Goal: Information Seeking & Learning: Learn about a topic

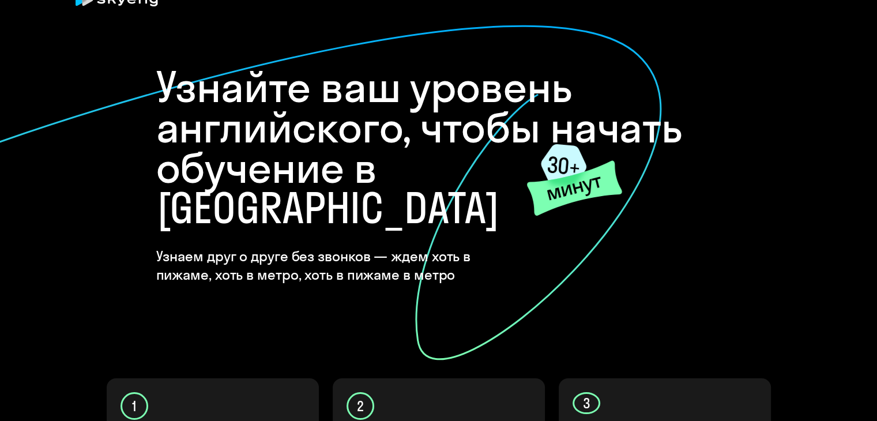
scroll to position [58, 0]
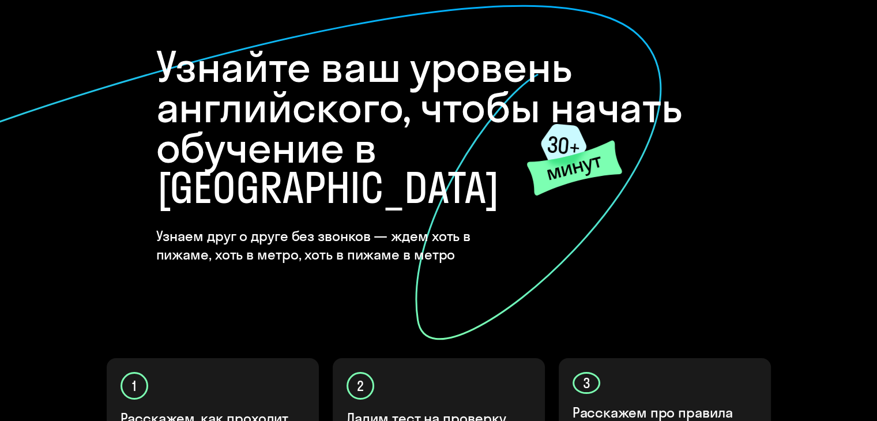
click at [831, 109] on onb-ai-start "Узнайте ваш уровень английского, чтобы начать обучение в [GEOGRAPHIC_DATA] Узна…" at bounding box center [438, 359] width 831 height 682
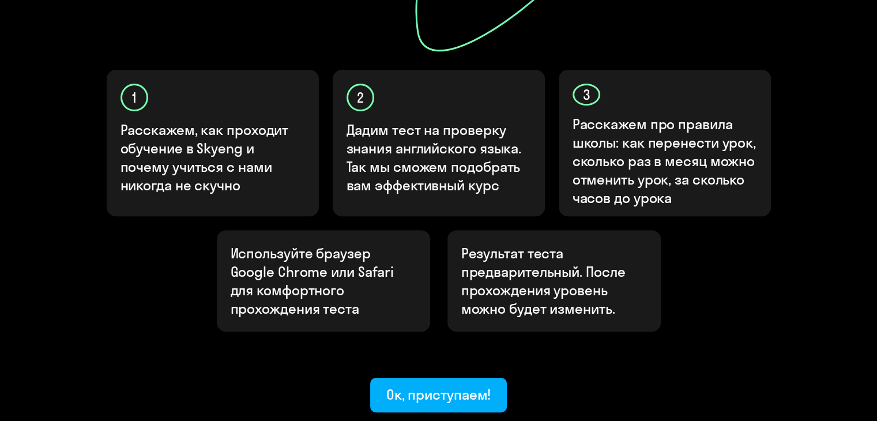
scroll to position [403, 0]
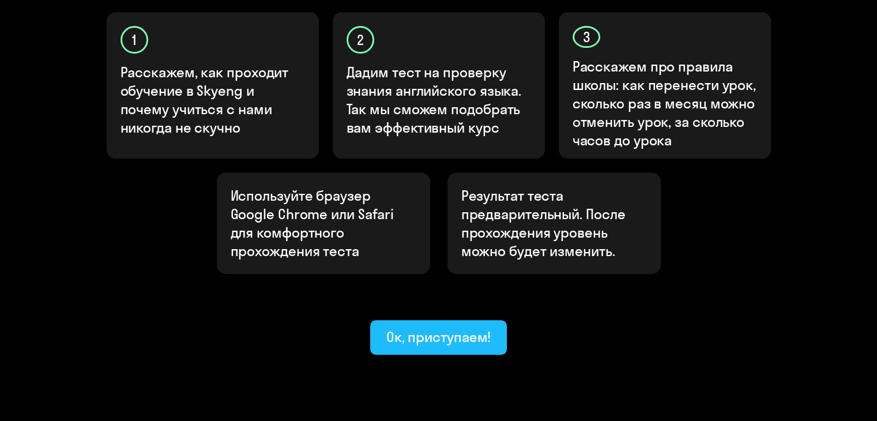
click at [460, 327] on div "Ок, приступаем!" at bounding box center [438, 336] width 105 height 18
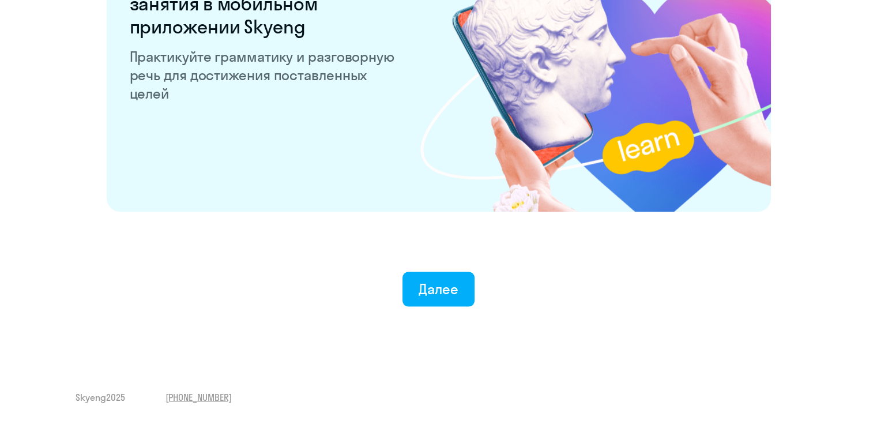
scroll to position [2251, 0]
click at [445, 280] on div "Далее" at bounding box center [438, 288] width 40 height 18
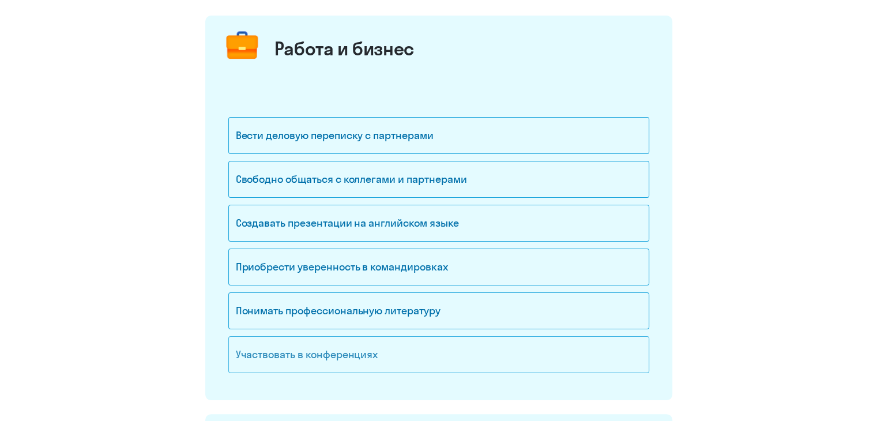
scroll to position [115, 0]
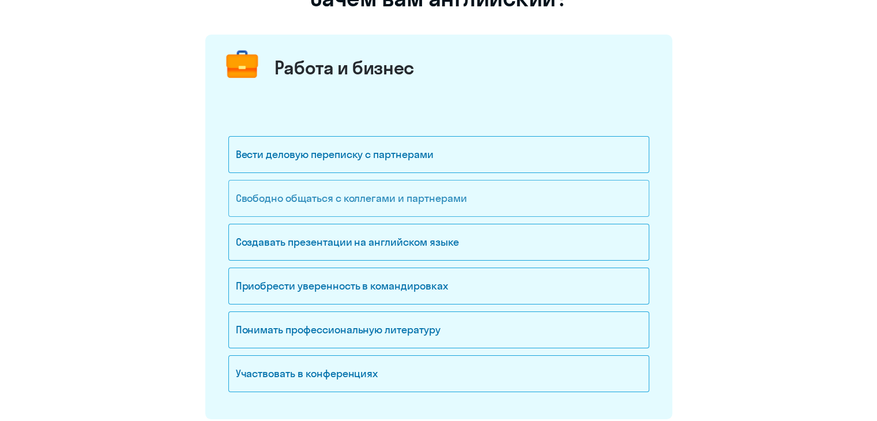
click at [355, 194] on div "Свободно общаться с коллегами и партнерами" at bounding box center [438, 198] width 421 height 37
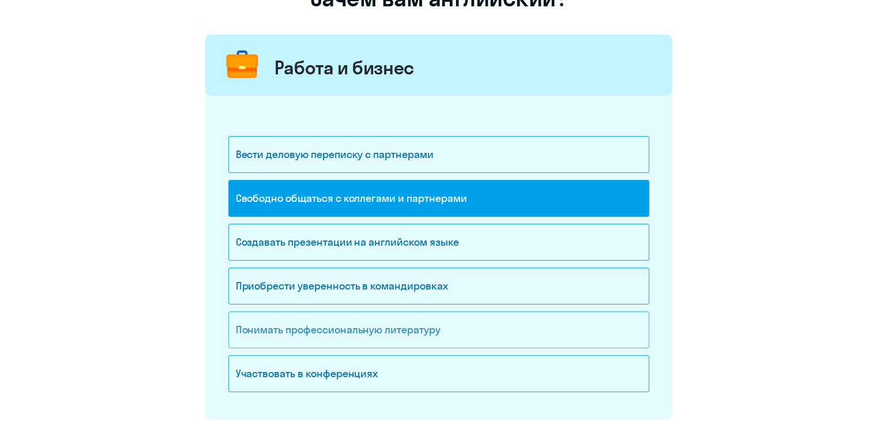
click at [321, 337] on div "Понимать профессиональную литературу" at bounding box center [438, 329] width 421 height 37
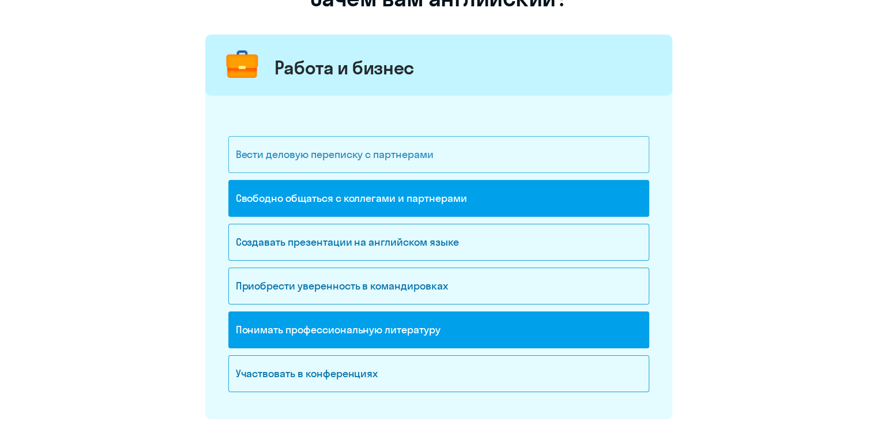
click at [343, 163] on div "Вести деловую переписку с партнерами" at bounding box center [438, 154] width 421 height 37
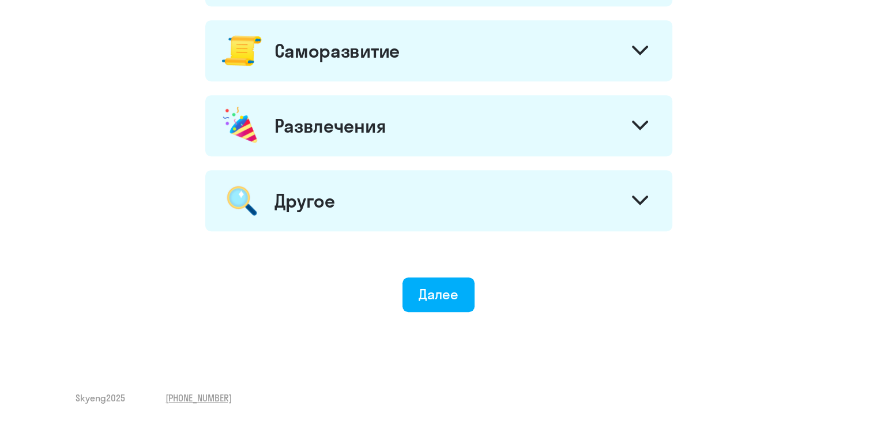
scroll to position [447, 0]
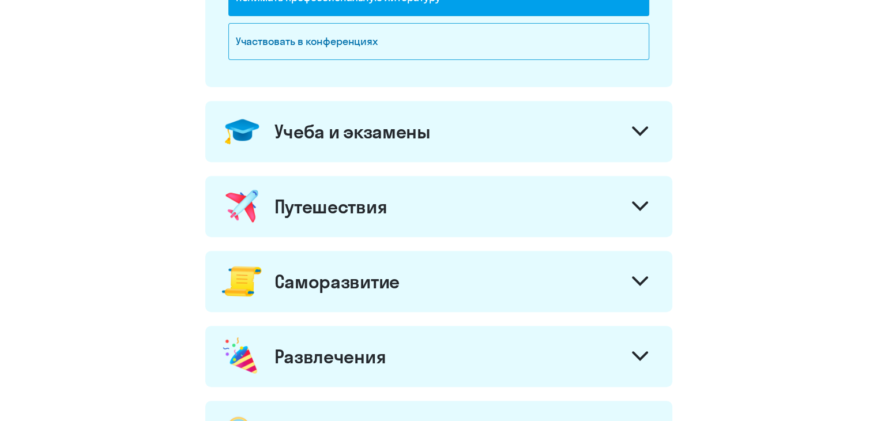
click at [343, 148] on div "Учеба и экзамены" at bounding box center [438, 131] width 467 height 61
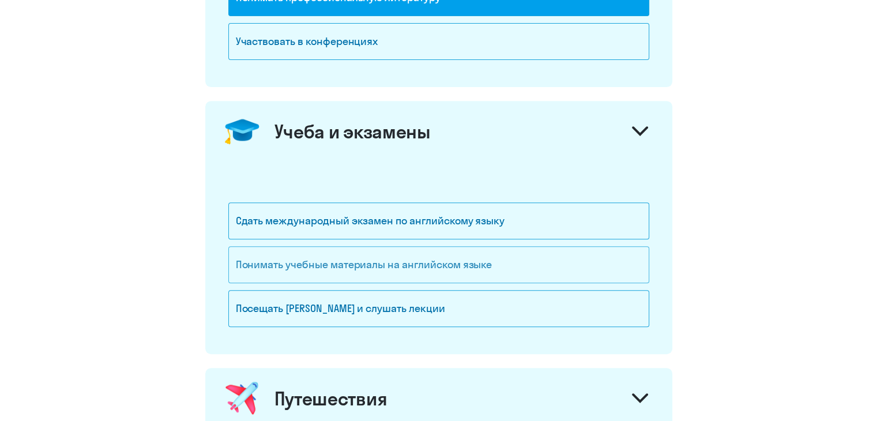
click at [333, 259] on div "Понимать учебные материалы на английском языке" at bounding box center [438, 264] width 421 height 37
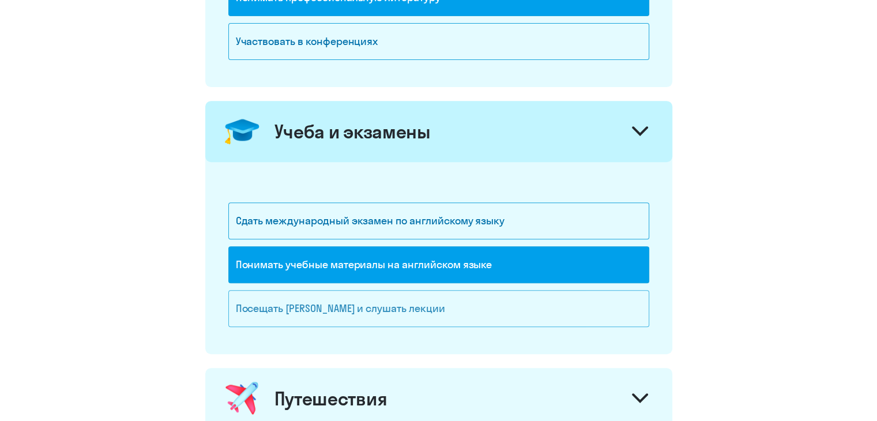
click at [344, 301] on div "Посещать [PERSON_NAME] и слушать лекции" at bounding box center [438, 308] width 421 height 37
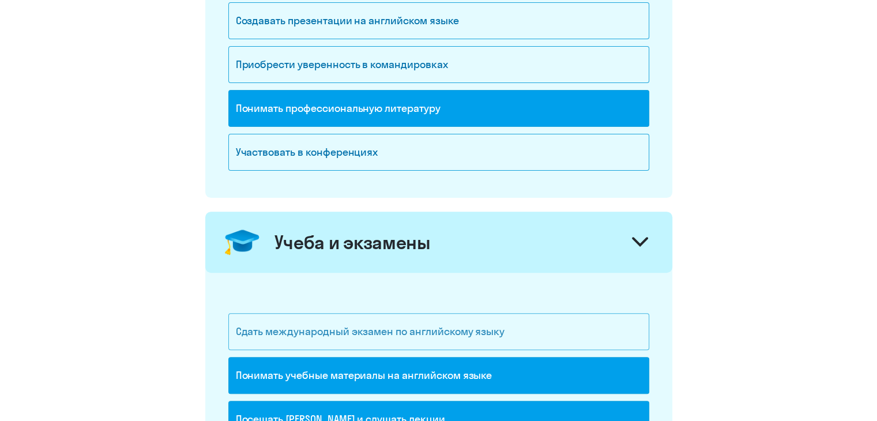
scroll to position [217, 0]
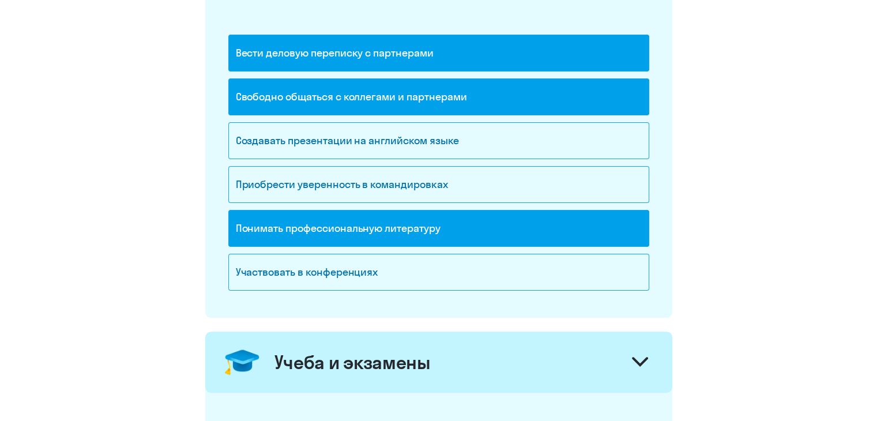
click at [373, 53] on div "Вести деловую переписку с партнерами" at bounding box center [438, 53] width 421 height 37
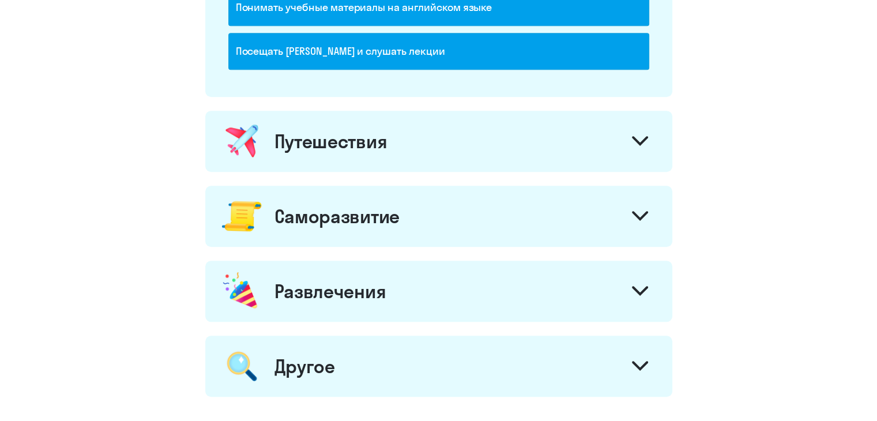
scroll to position [793, 0]
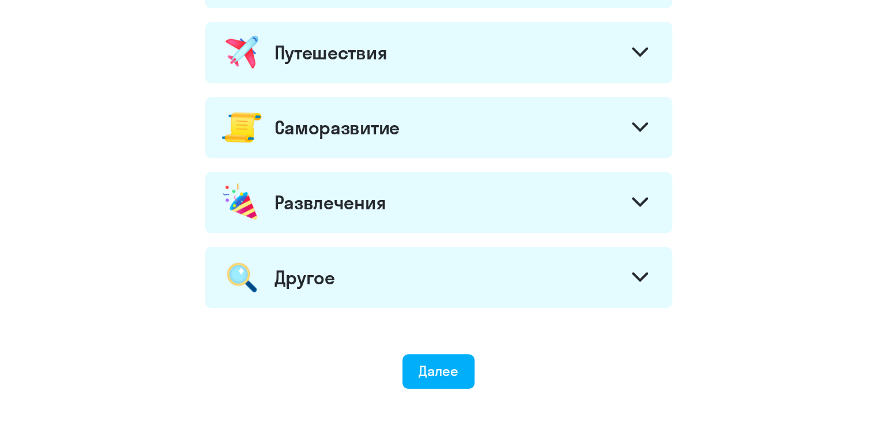
click at [330, 47] on div "Путешествия" at bounding box center [330, 52] width 113 height 23
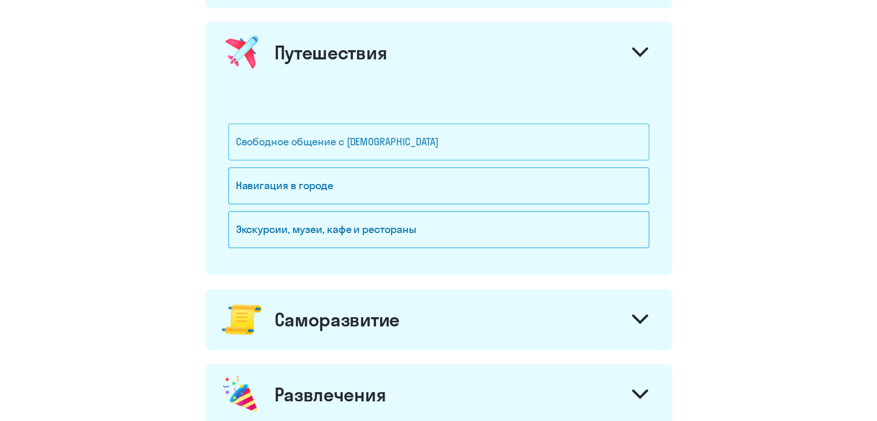
click at [314, 127] on div "Свободное общение с [DEMOGRAPHIC_DATA]" at bounding box center [438, 141] width 421 height 37
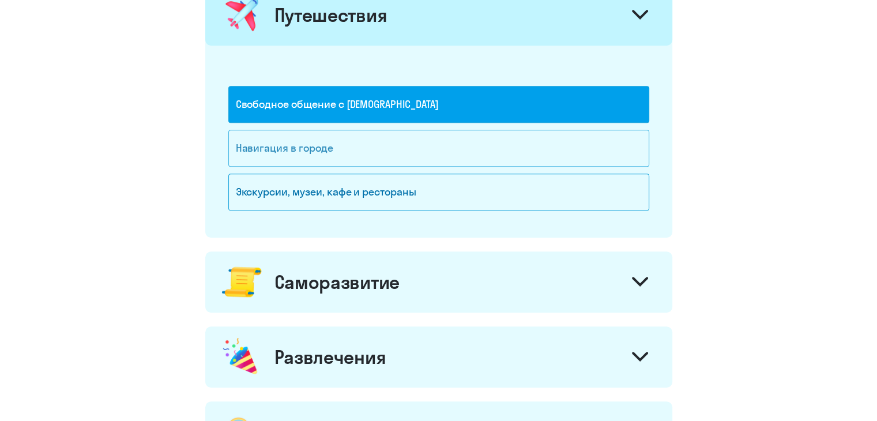
scroll to position [851, 0]
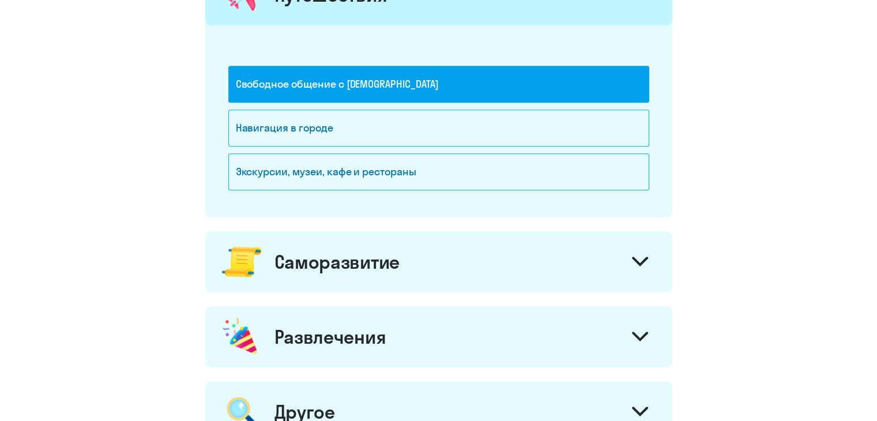
click at [330, 268] on div "Саморазвитие" at bounding box center [336, 261] width 125 height 23
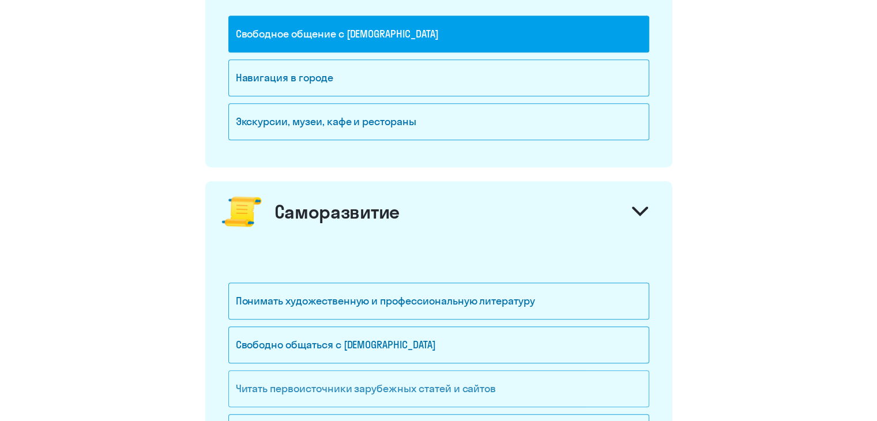
scroll to position [1081, 0]
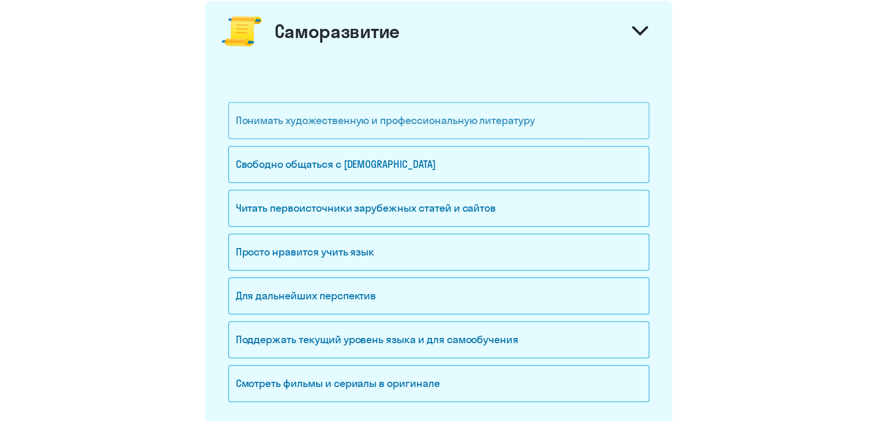
click at [338, 125] on div "Понимать художественную и профессиональную литературу" at bounding box center [438, 120] width 421 height 37
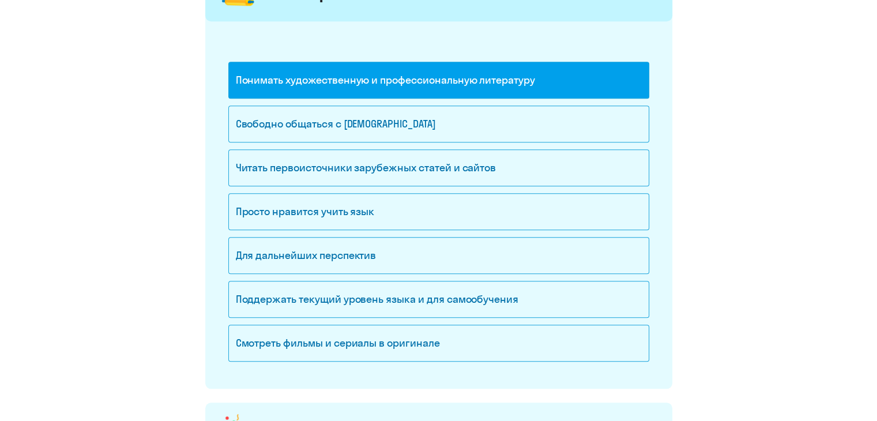
scroll to position [1139, 0]
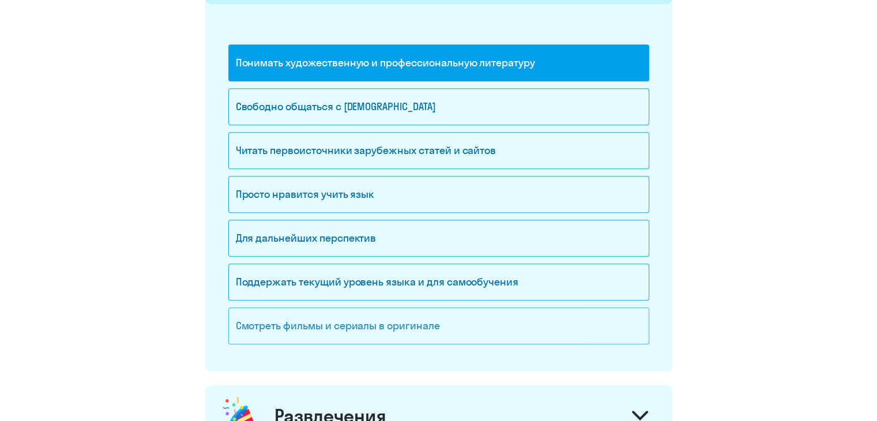
click at [334, 338] on div "Смотреть фильмы и сериалы в оригинале" at bounding box center [438, 325] width 421 height 37
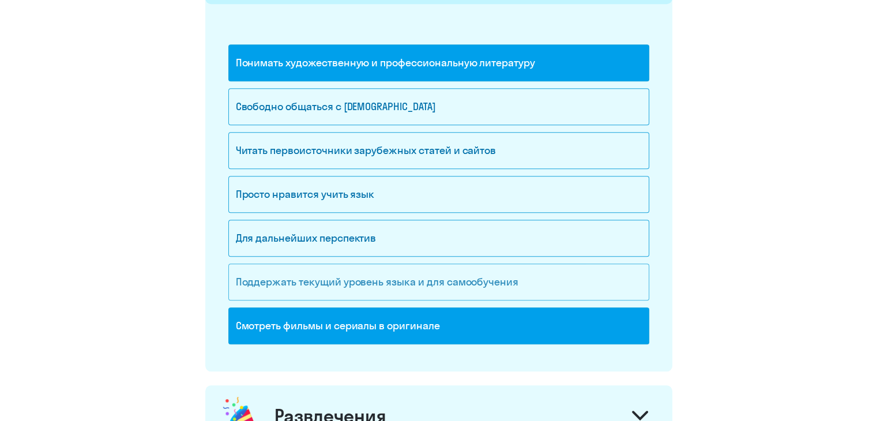
click at [328, 270] on div "Поддержать текущий уровень языка и для cамообучения" at bounding box center [438, 281] width 421 height 37
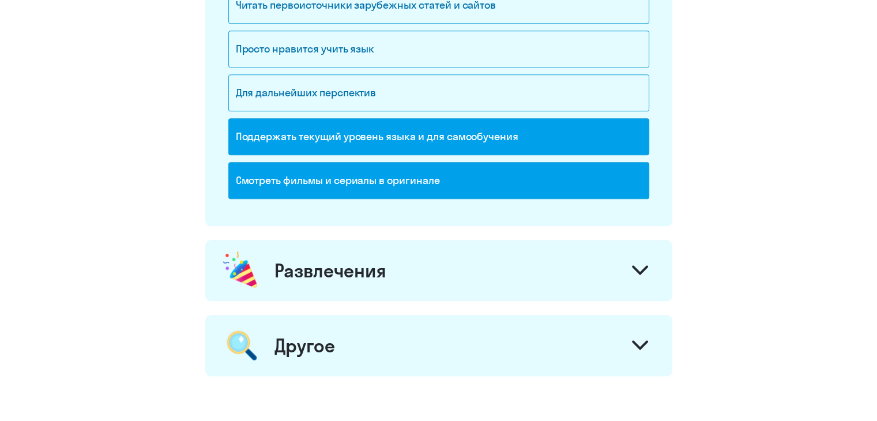
scroll to position [1312, 0]
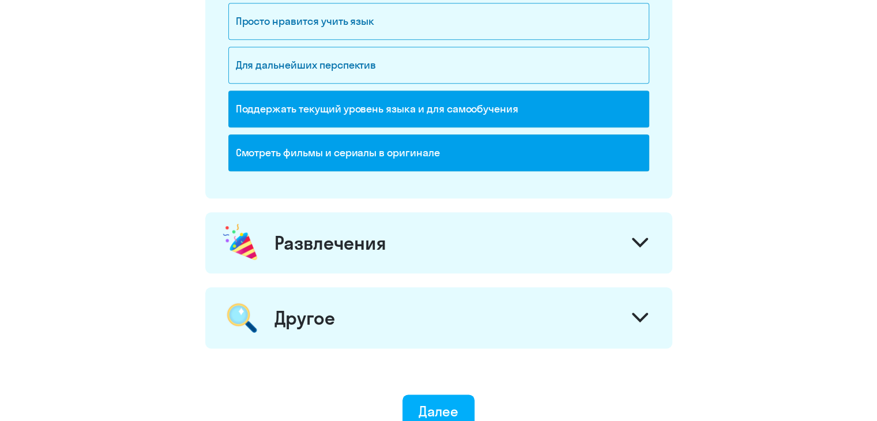
click at [356, 239] on div "Развлечения" at bounding box center [330, 242] width 112 height 23
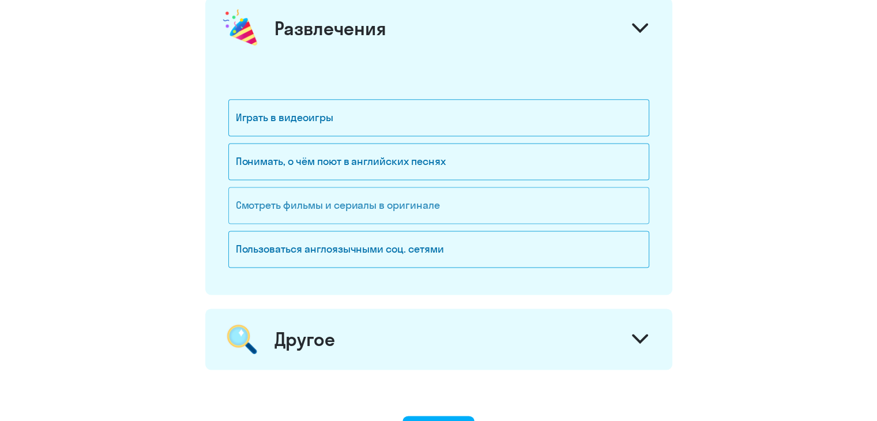
scroll to position [1542, 0]
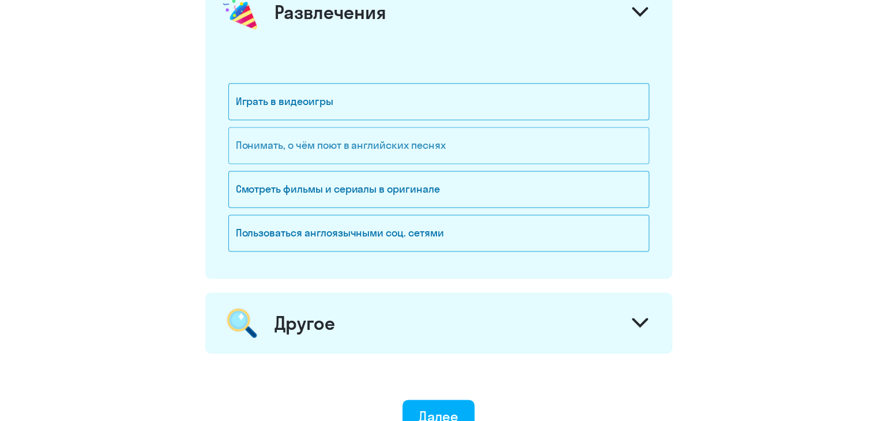
click at [310, 148] on div "Понимать, о чём поют в английских песнях" at bounding box center [438, 145] width 421 height 37
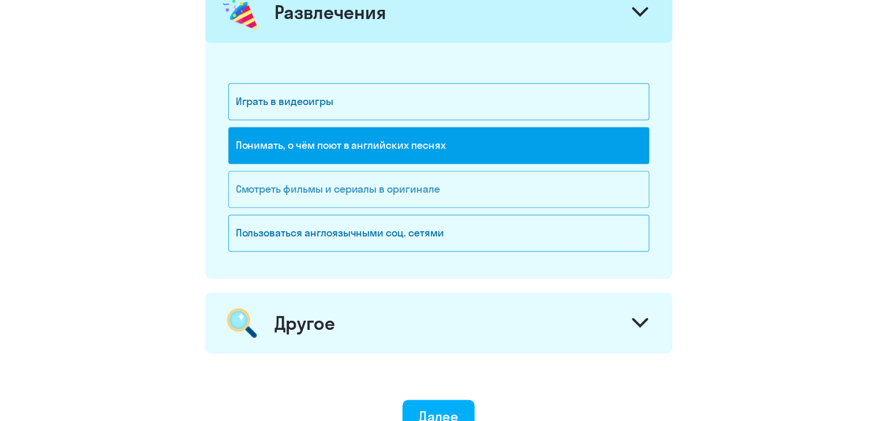
scroll to position [1600, 0]
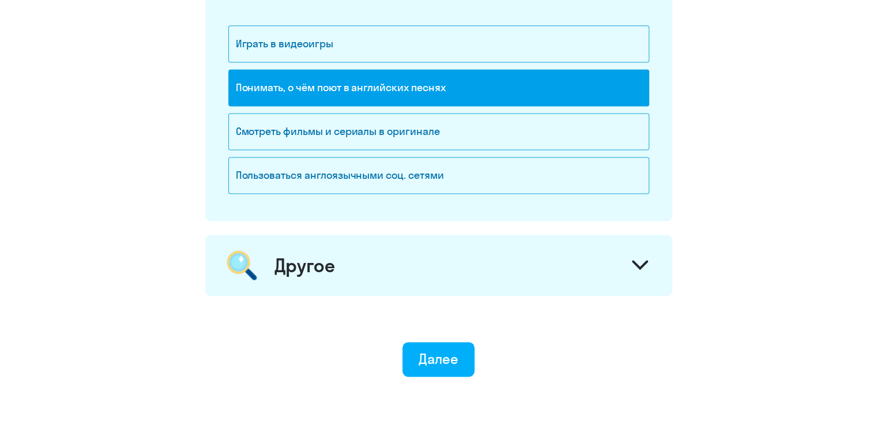
click at [327, 243] on div "Другое" at bounding box center [438, 265] width 467 height 61
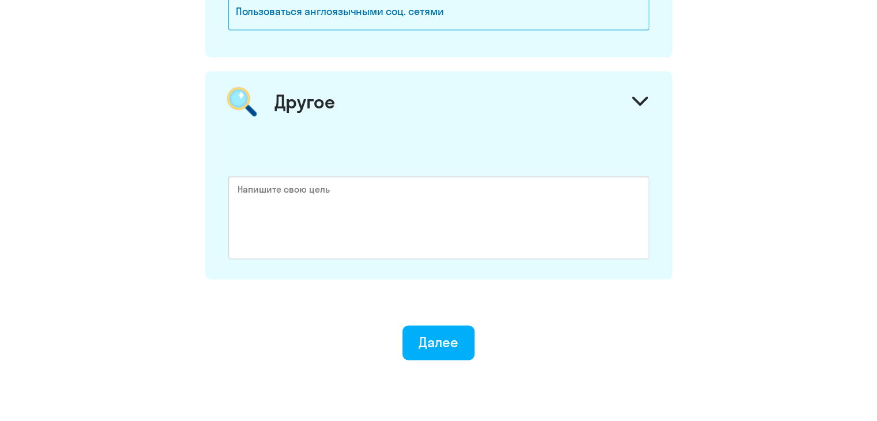
scroll to position [1773, 0]
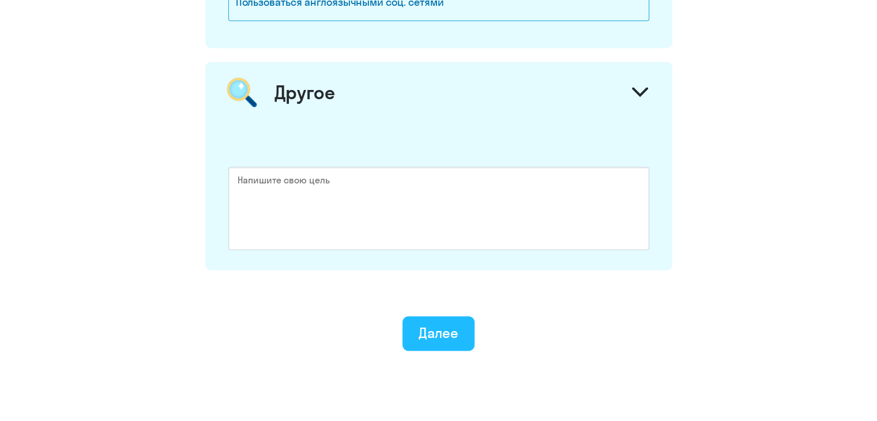
click at [425, 327] on div "Далее" at bounding box center [438, 332] width 40 height 18
